Goal: Task Accomplishment & Management: Manage account settings

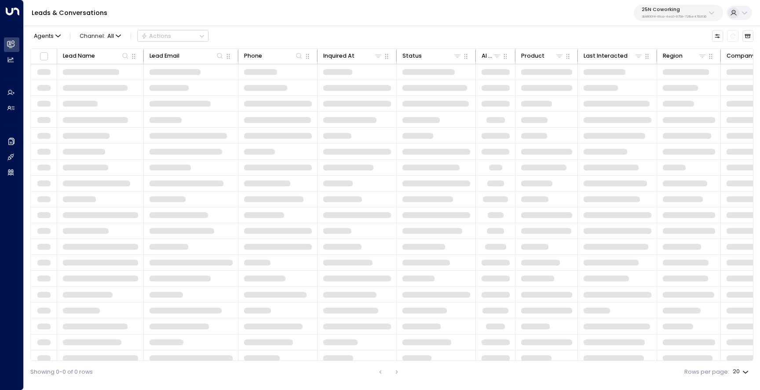
click at [676, 10] on p "25N Coworking" at bounding box center [674, 9] width 65 height 5
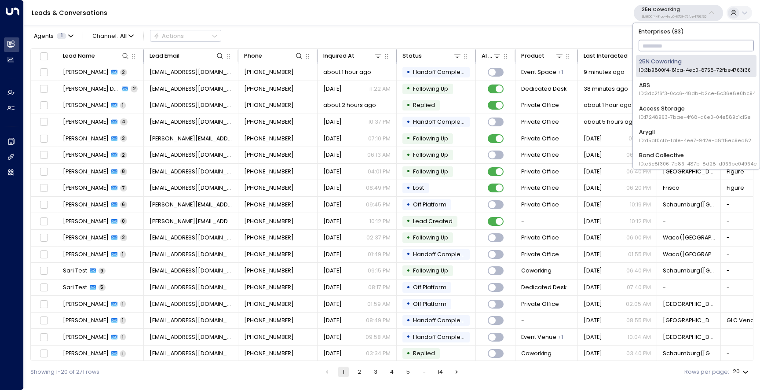
click at [680, 52] on input "text" at bounding box center [696, 45] width 116 height 15
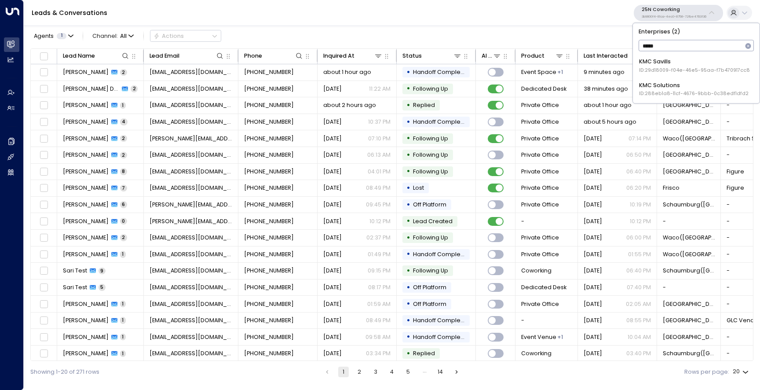
type input "******"
click at [681, 67] on span "ID: 29d18009-f04e-46e5-95aa-f7b470917cc8" at bounding box center [694, 70] width 111 height 7
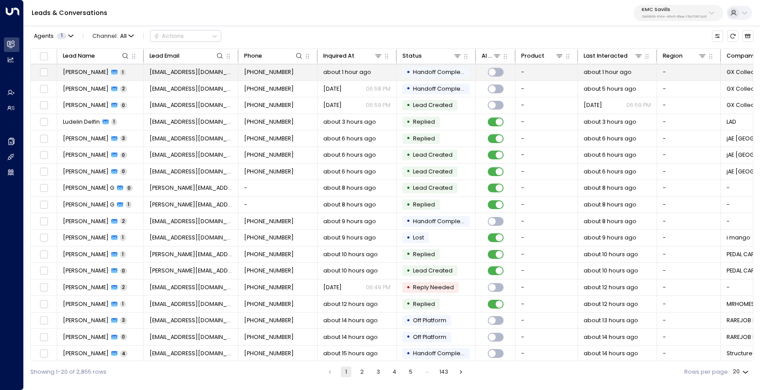
click at [78, 75] on span "[PERSON_NAME]" at bounding box center [86, 72] width 46 height 8
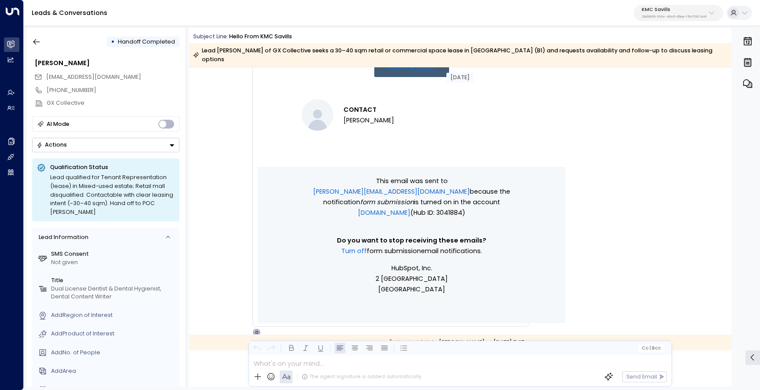
scroll to position [739, 0]
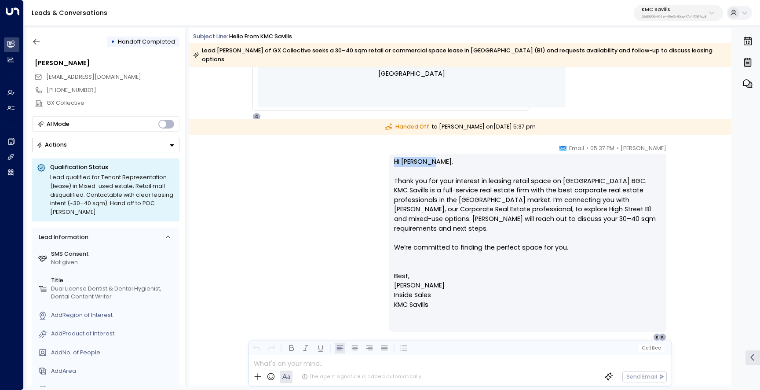
drag, startPoint x: 435, startPoint y: 154, endPoint x: 388, endPoint y: 154, distance: 47.1
click at [388, 154] on div "[PERSON_NAME] • 05:37 PM • Email Hi [PERSON_NAME], Thank you for your interest …" at bounding box center [459, 242] width 451 height 197
copy p "Hi [PERSON_NAME],"
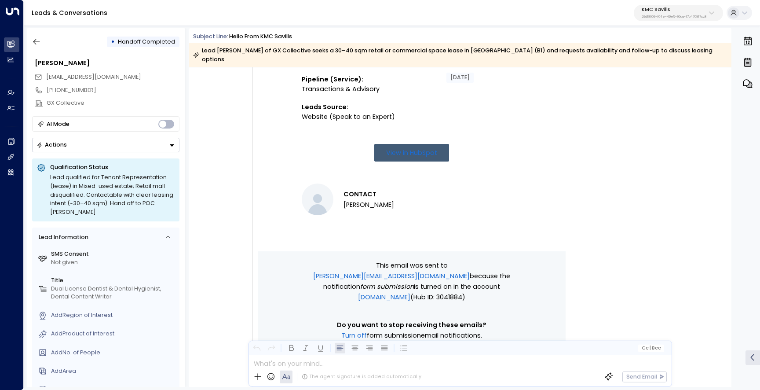
scroll to position [156, 0]
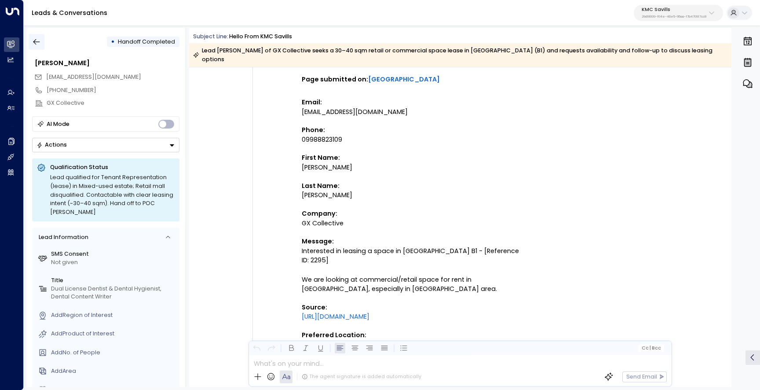
click at [41, 43] on button "button" at bounding box center [37, 42] width 16 height 16
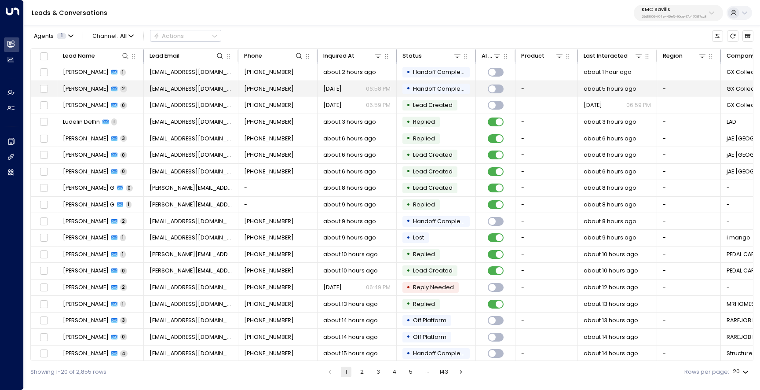
click at [99, 90] on span "[PERSON_NAME]" at bounding box center [86, 89] width 46 height 8
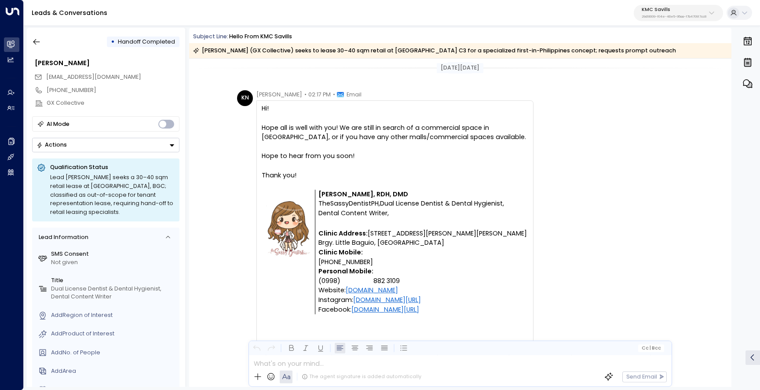
scroll to position [980, 0]
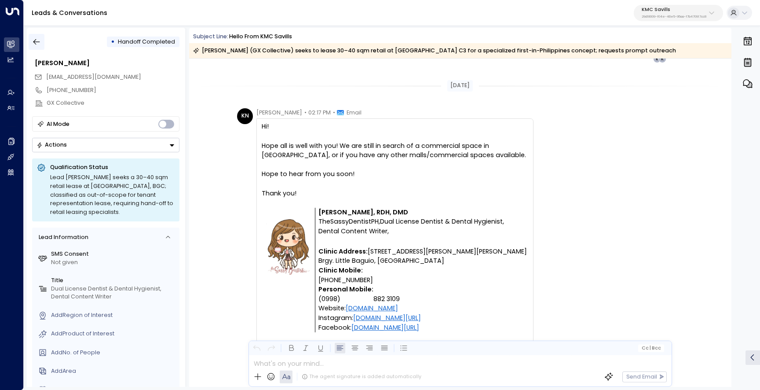
click at [40, 44] on icon "button" at bounding box center [36, 41] width 9 height 9
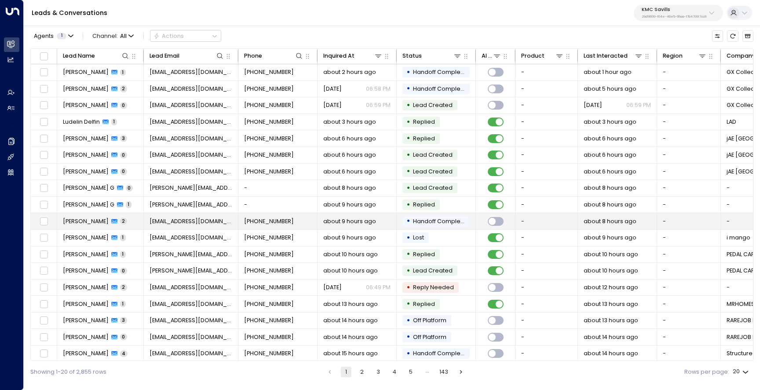
click at [100, 223] on span "[PERSON_NAME]" at bounding box center [86, 221] width 46 height 8
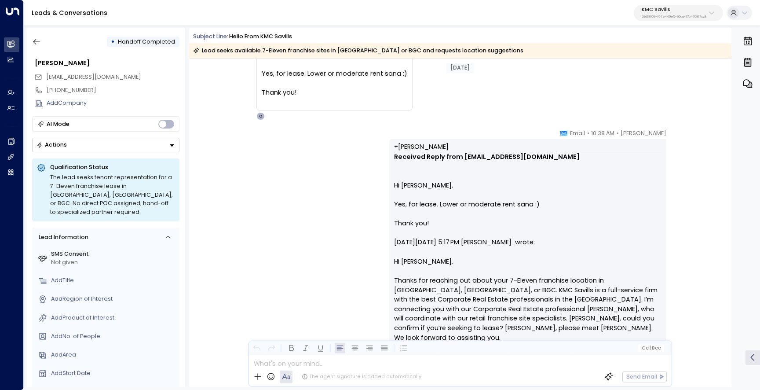
scroll to position [829, 0]
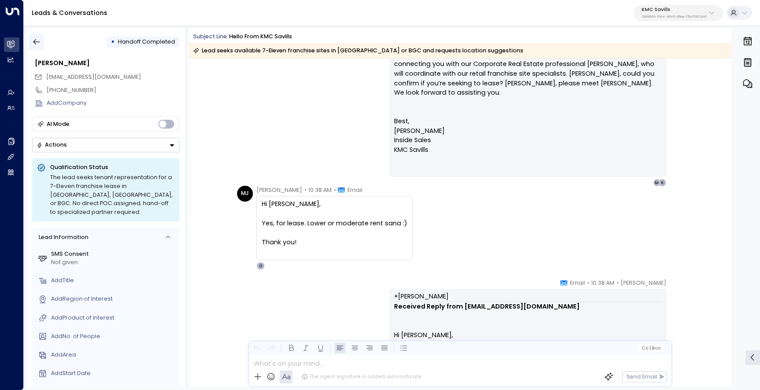
click at [38, 41] on icon "button" at bounding box center [36, 41] width 9 height 9
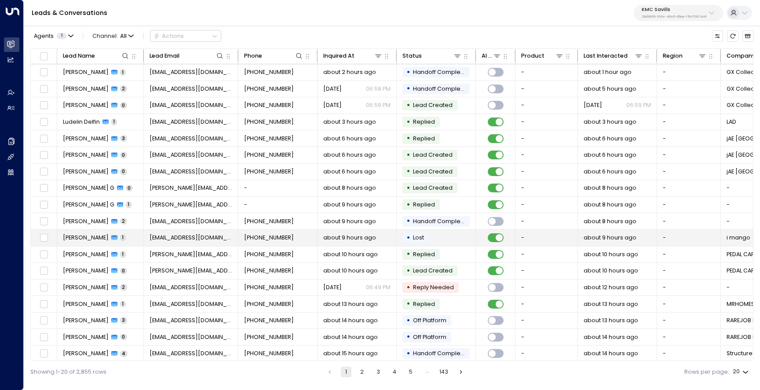
scroll to position [36, 0]
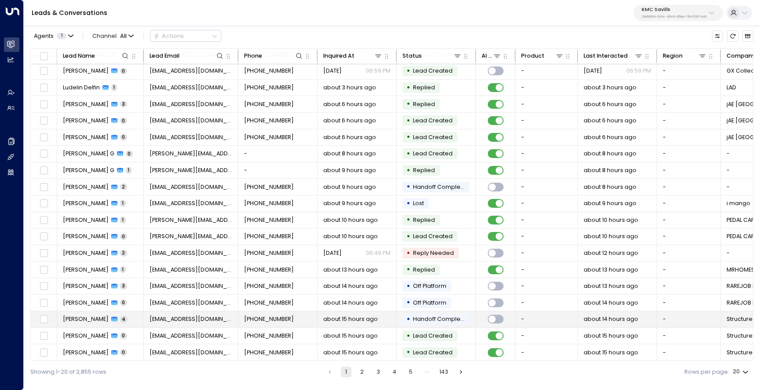
click at [76, 315] on span "[PERSON_NAME]" at bounding box center [86, 319] width 46 height 8
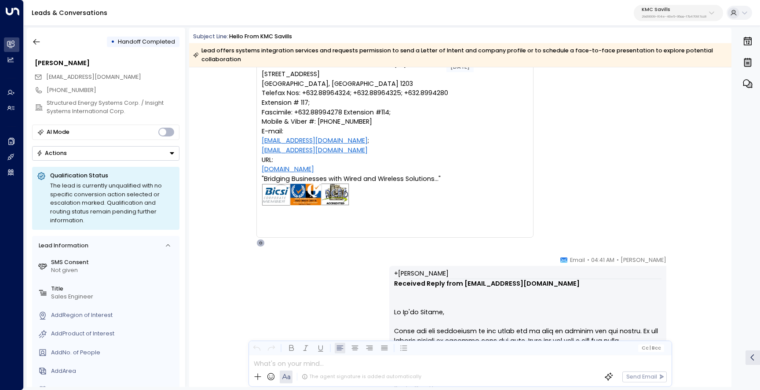
scroll to position [1931, 0]
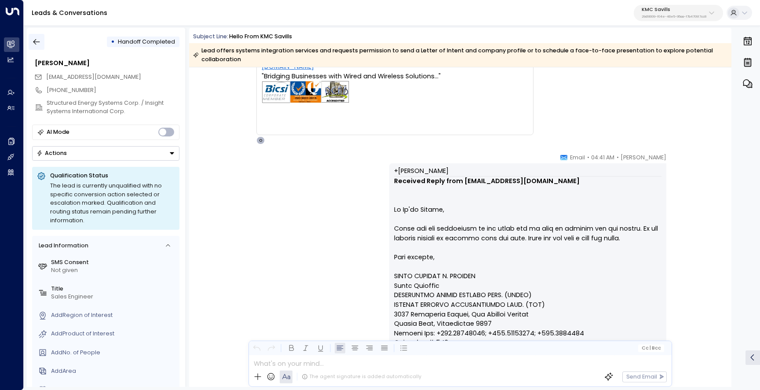
click at [40, 39] on icon "button" at bounding box center [36, 41] width 9 height 9
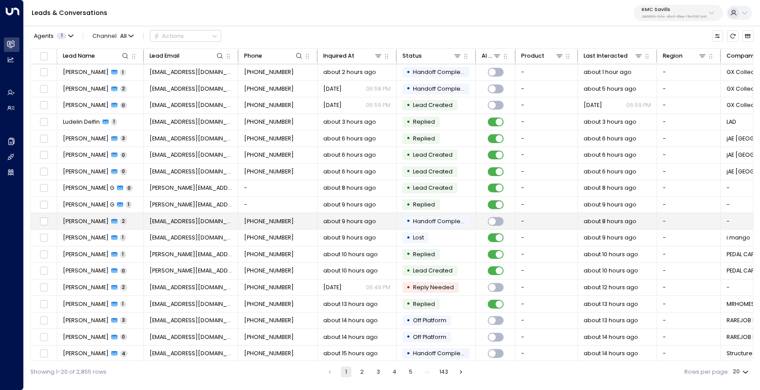
scroll to position [36, 0]
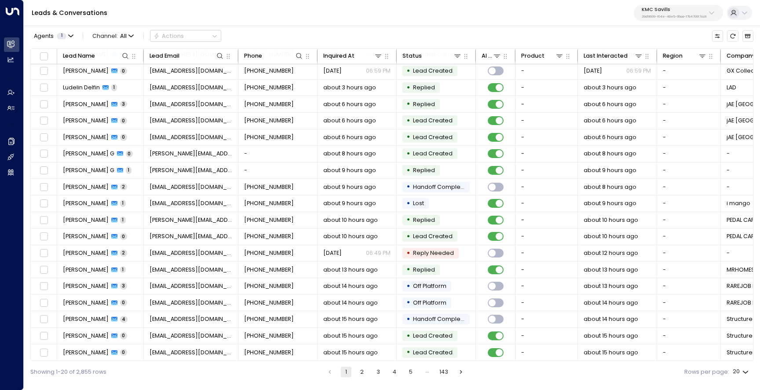
click at [367, 374] on button "2" at bounding box center [362, 371] width 11 height 11
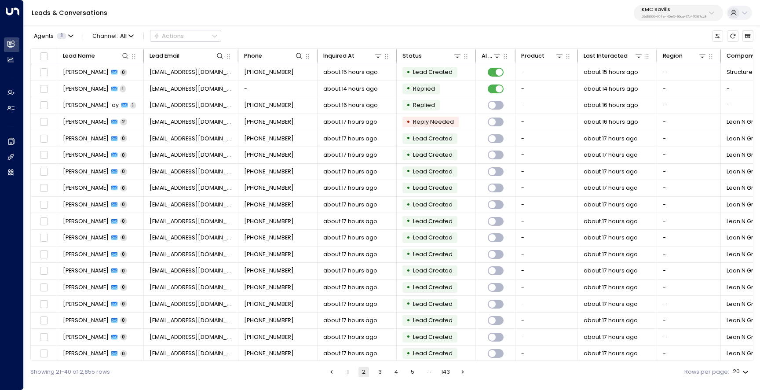
click at [379, 368] on button "3" at bounding box center [380, 371] width 11 height 11
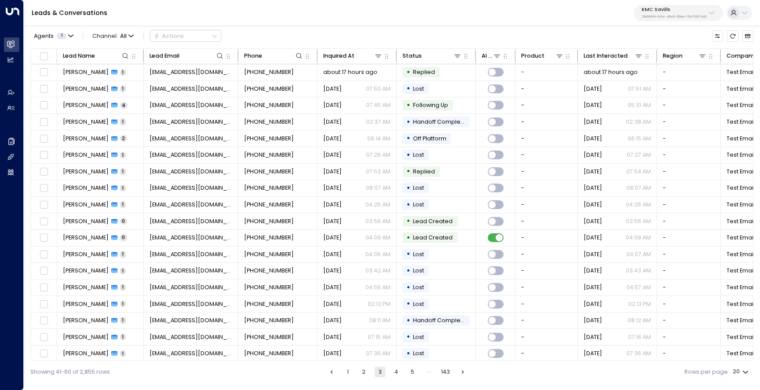
click at [361, 373] on button "2" at bounding box center [363, 371] width 11 height 11
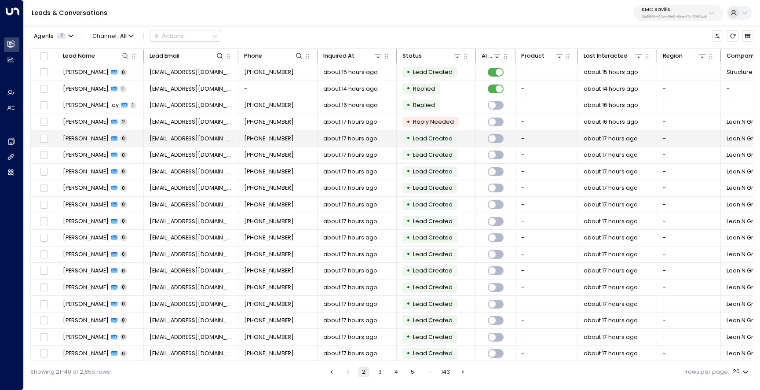
click at [88, 134] on td "[PERSON_NAME] 0" at bounding box center [100, 138] width 87 height 16
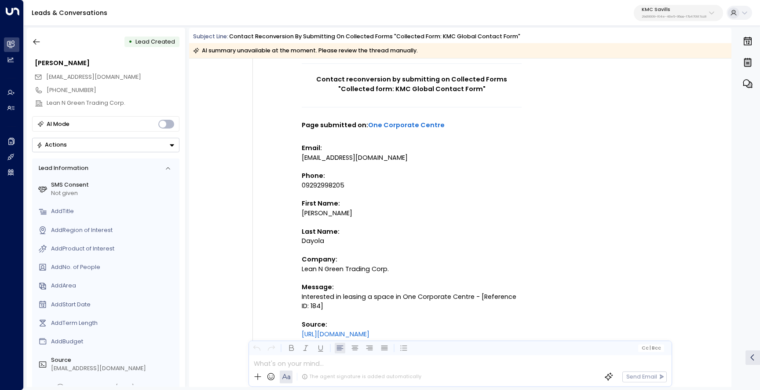
scroll to position [101, 0]
click at [38, 43] on icon "button" at bounding box center [36, 41] width 9 height 9
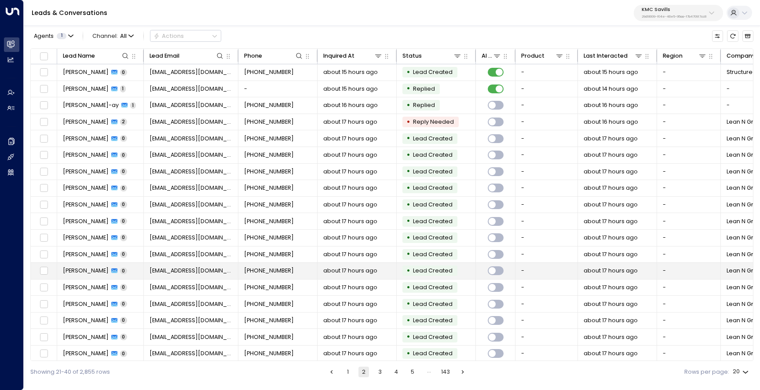
scroll to position [36, 0]
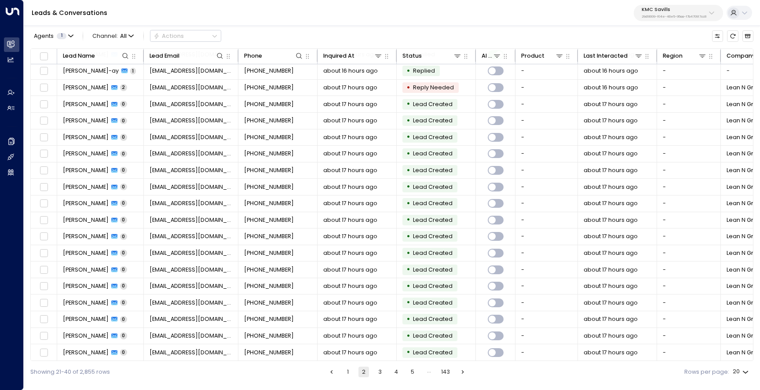
click at [379, 373] on button "3" at bounding box center [380, 371] width 11 height 11
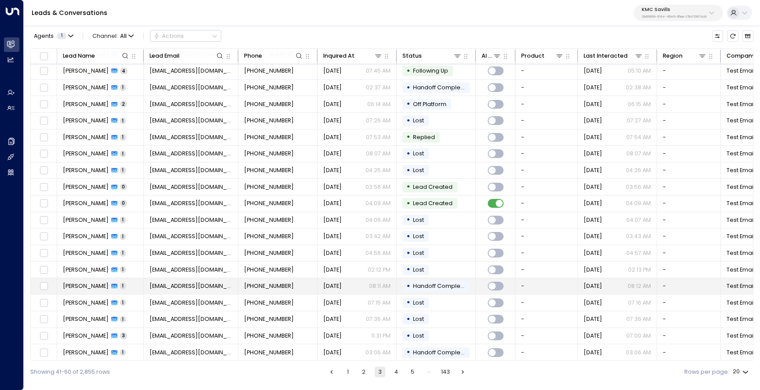
click at [261, 282] on span "[PHONE_NUMBER]" at bounding box center [269, 286] width 50 height 8
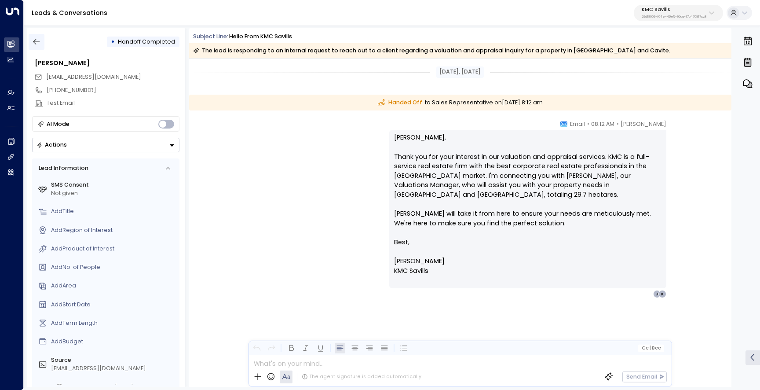
click at [42, 43] on button "button" at bounding box center [37, 42] width 16 height 16
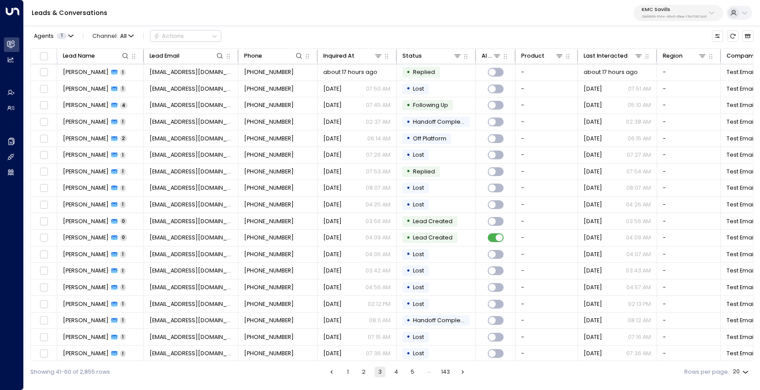
click at [346, 374] on button "1" at bounding box center [348, 371] width 11 height 11
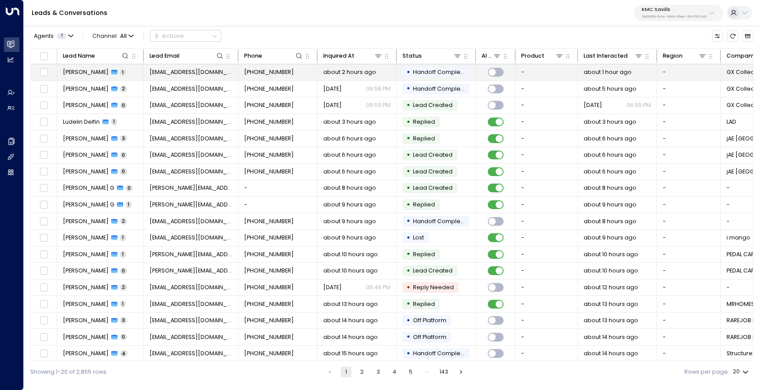
click at [90, 66] on td "[PERSON_NAME] 1" at bounding box center [100, 72] width 87 height 16
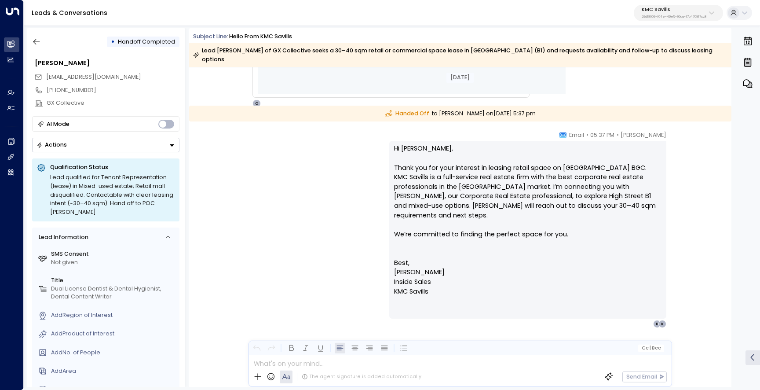
scroll to position [754, 0]
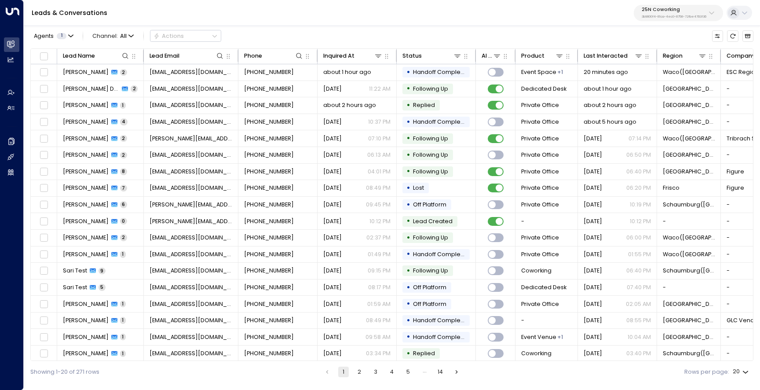
click at [644, 10] on p "25N Coworking" at bounding box center [674, 9] width 65 height 5
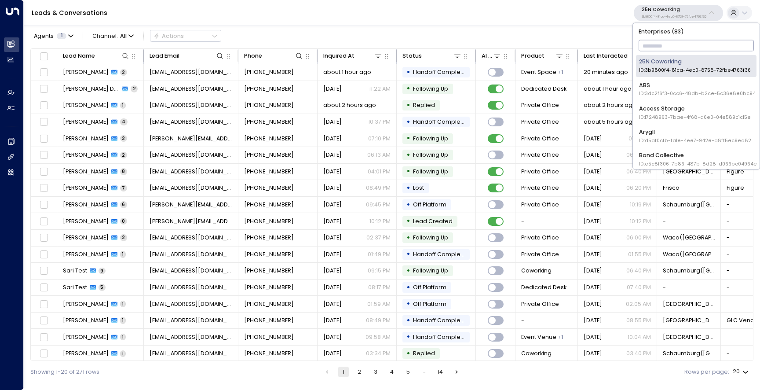
click at [644, 44] on input "text" at bounding box center [696, 45] width 116 height 15
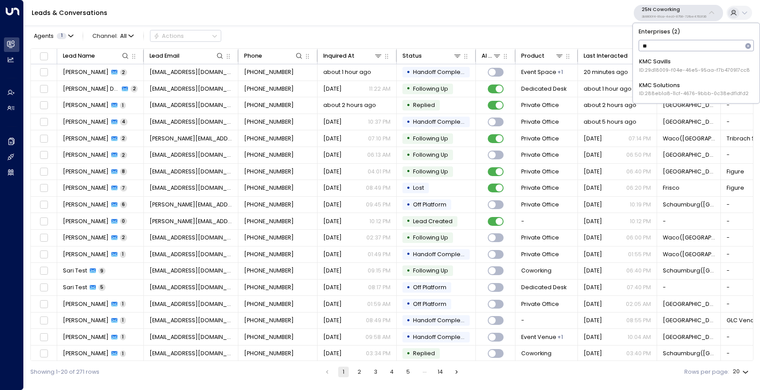
type input "***"
click at [649, 62] on div "KMC Savills ID: 29d18009-f04e-46e5-95aa-f7b470917cc8" at bounding box center [694, 66] width 111 height 16
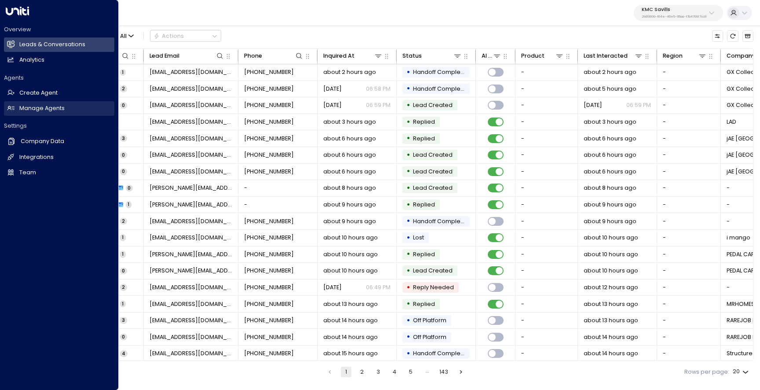
click at [24, 109] on h2 "Manage Agents" at bounding box center [41, 108] width 45 height 8
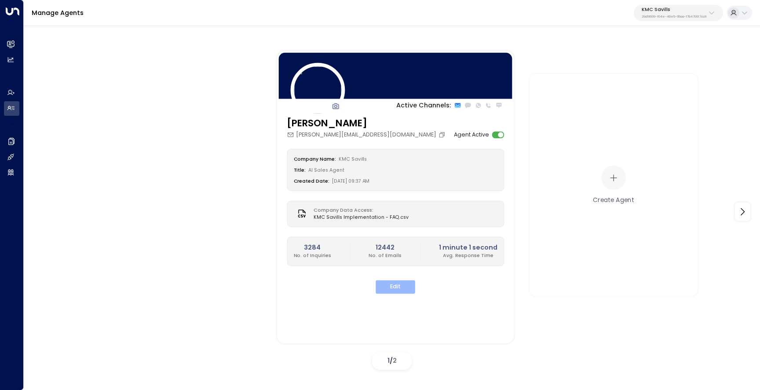
click at [395, 284] on button "Edit" at bounding box center [396, 287] width 40 height 14
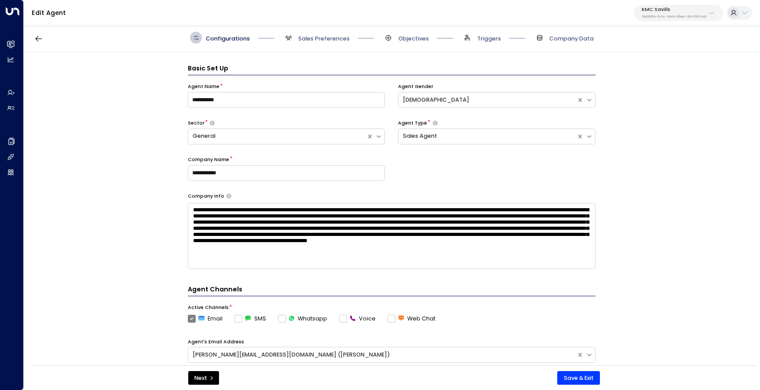
scroll to position [12, 0]
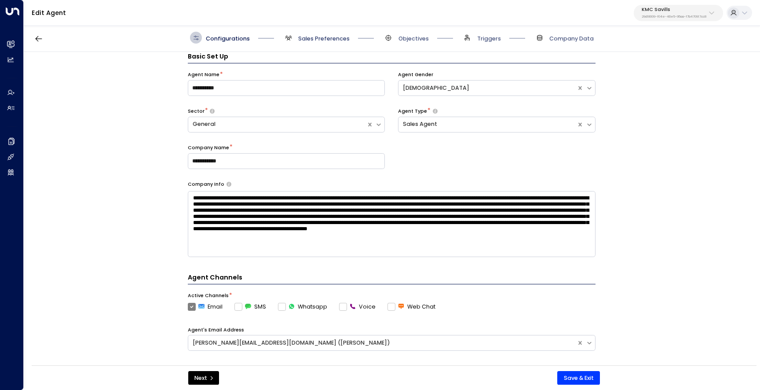
click at [324, 36] on span "Sales Preferences" at bounding box center [323, 39] width 51 height 8
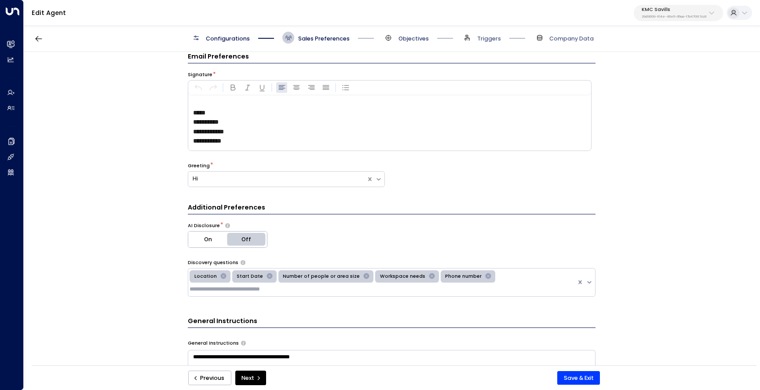
click at [405, 39] on span "Objectives" at bounding box center [413, 39] width 30 height 8
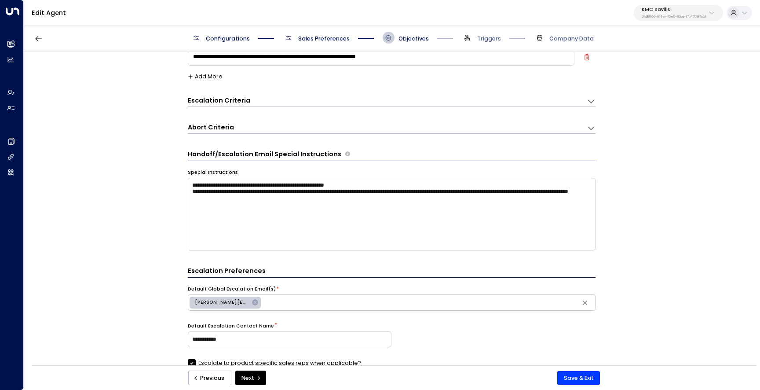
scroll to position [0, 0]
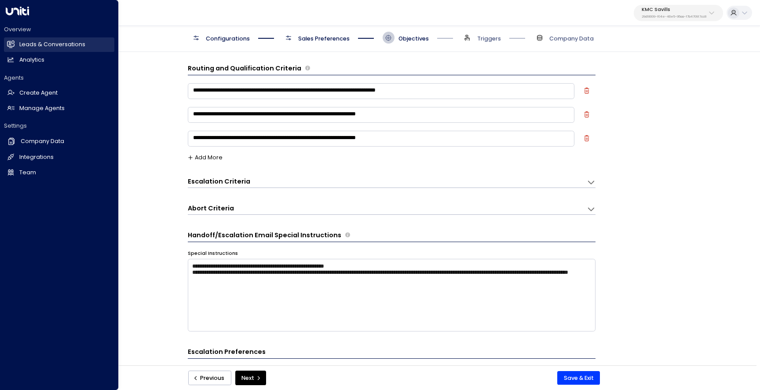
click at [21, 46] on h2 "Leads & Conversations" at bounding box center [52, 44] width 66 height 8
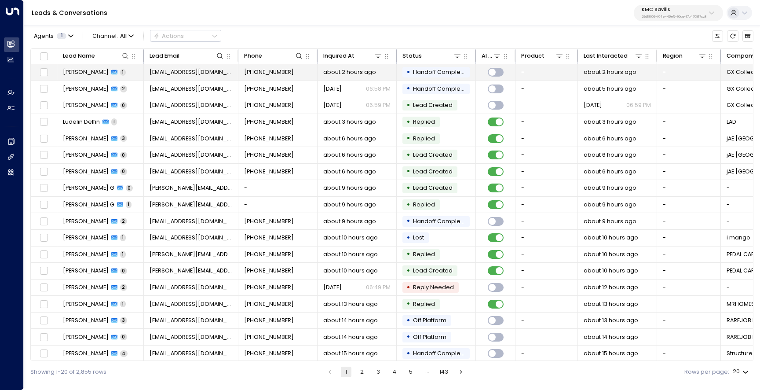
click at [96, 79] on td "[PERSON_NAME] 1" at bounding box center [100, 72] width 87 height 16
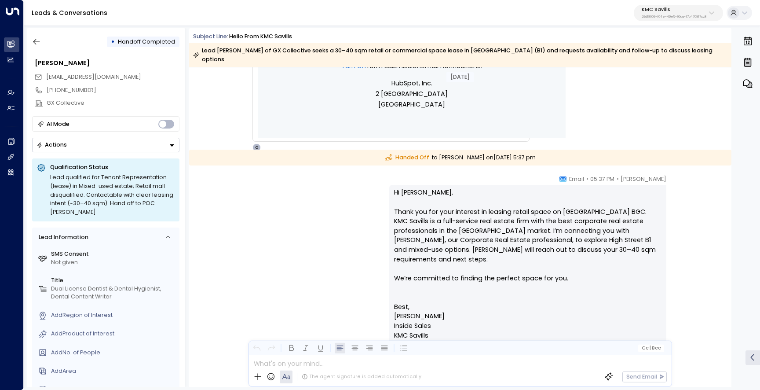
scroll to position [754, 0]
